Goal: Find specific page/section: Find specific page/section

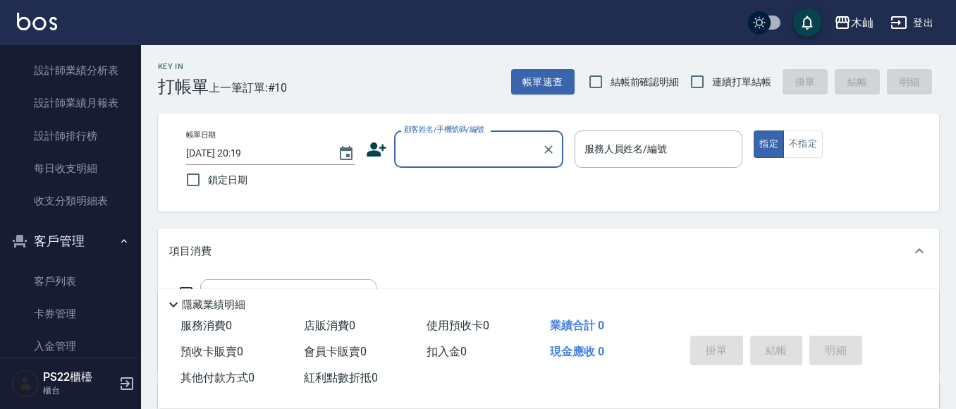
scroll to position [705, 0]
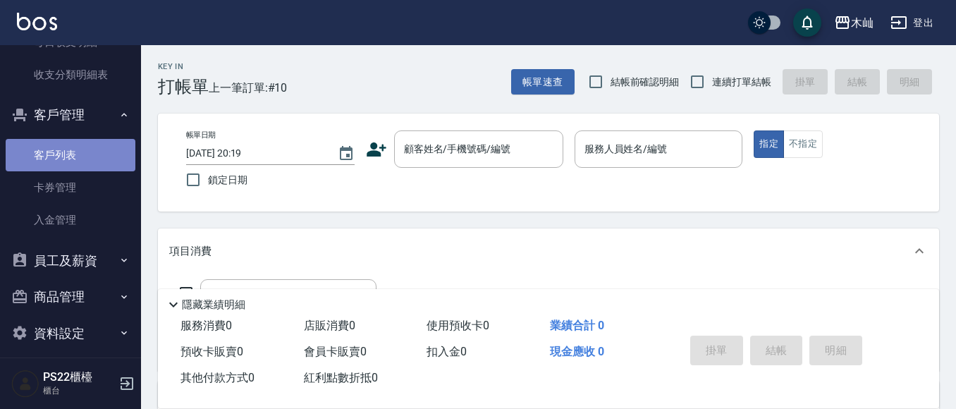
click at [86, 156] on link "客戶列表" at bounding box center [71, 155] width 130 height 32
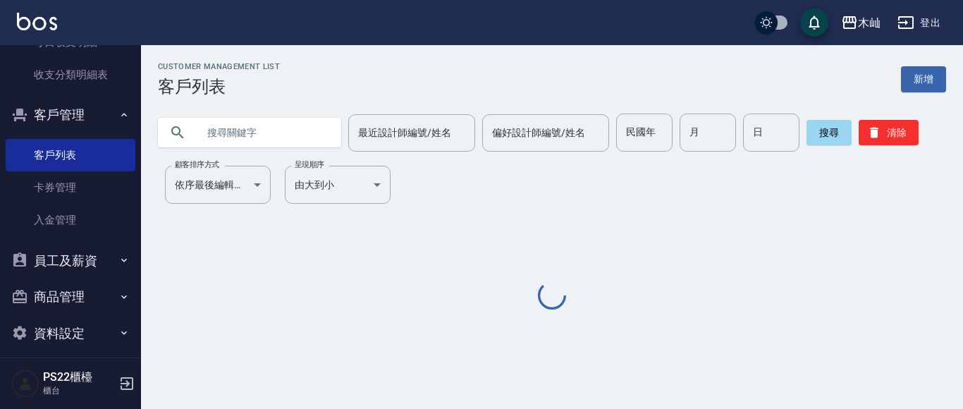
click at [251, 125] on input "text" at bounding box center [263, 132] width 132 height 38
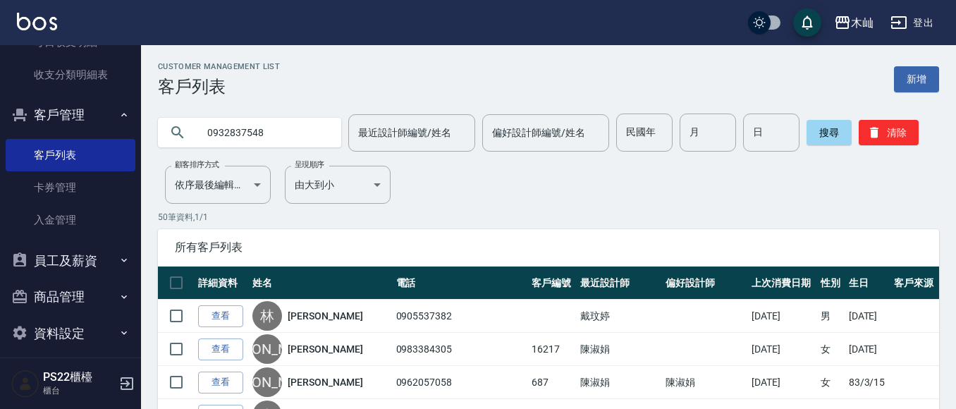
type input "0932837548"
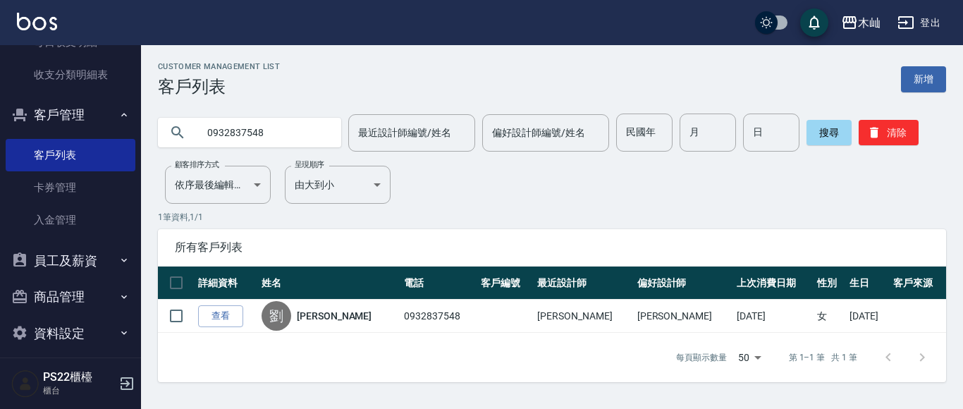
click at [247, 133] on input "0932837548" at bounding box center [263, 132] width 132 height 38
click at [247, 134] on input "0932837548" at bounding box center [263, 132] width 132 height 38
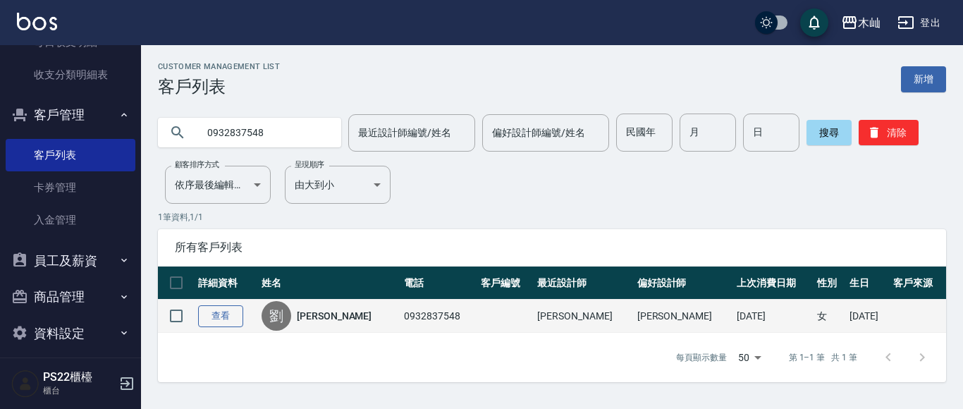
click at [223, 318] on link "查看" at bounding box center [220, 316] width 45 height 22
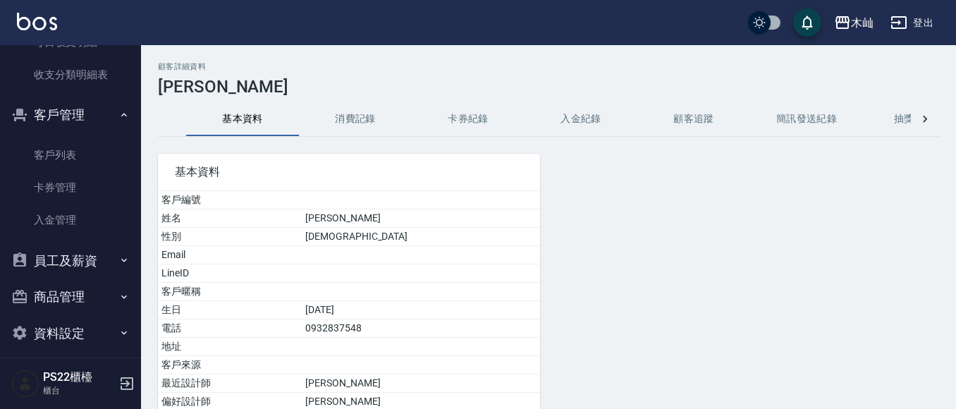
click at [366, 122] on button "消費記錄" at bounding box center [355, 119] width 113 height 34
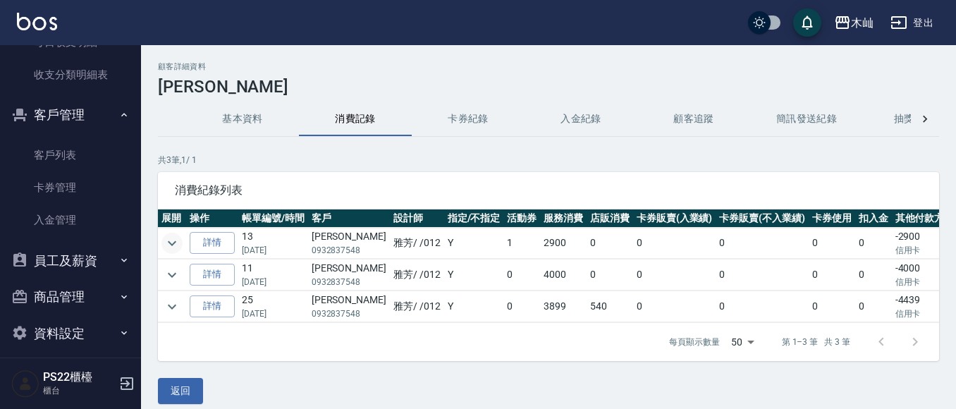
click at [178, 240] on icon "expand row" at bounding box center [172, 243] width 17 height 17
